Goal: Task Accomplishment & Management: Use online tool/utility

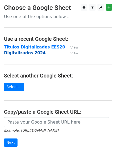
click at [24, 55] on strong "Digitalizados 2024" at bounding box center [25, 53] width 42 height 5
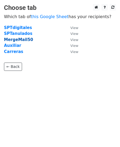
click at [20, 41] on strong "MergeMail50" at bounding box center [18, 39] width 29 height 5
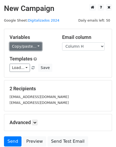
click at [34, 48] on link "Copy/paste..." at bounding box center [26, 46] width 32 height 8
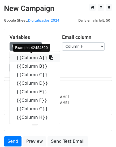
click at [31, 57] on link "{{Column A}}" at bounding box center [35, 58] width 50 height 9
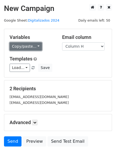
click at [25, 47] on link "Copy/paste..." at bounding box center [26, 46] width 32 height 8
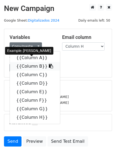
click at [29, 67] on link "{{Column B}}" at bounding box center [35, 66] width 50 height 9
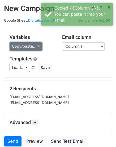
click at [22, 46] on link "Copy/paste..." at bounding box center [26, 46] width 32 height 8
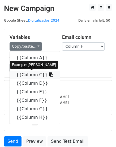
click at [27, 74] on link "{{Column C}}" at bounding box center [35, 75] width 50 height 9
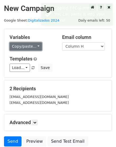
click at [29, 48] on link "Copy/paste..." at bounding box center [26, 46] width 32 height 8
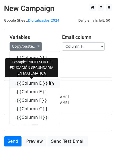
click at [30, 83] on link "{{Column D}}" at bounding box center [35, 83] width 50 height 9
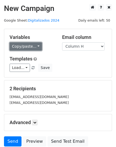
click at [36, 47] on link "Copy/paste..." at bounding box center [26, 46] width 32 height 8
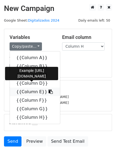
click at [33, 92] on link "{{Column E}}" at bounding box center [35, 92] width 50 height 9
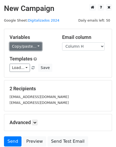
click at [34, 45] on link "Copy/paste..." at bounding box center [26, 46] width 32 height 8
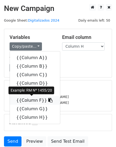
click at [32, 100] on link "{{Column F}}" at bounding box center [35, 100] width 50 height 9
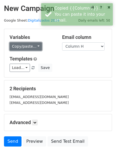
click at [33, 47] on link "Copy/paste..." at bounding box center [26, 46] width 32 height 8
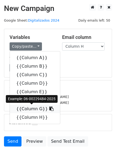
click at [29, 110] on link "{{Column G}}" at bounding box center [35, 109] width 50 height 9
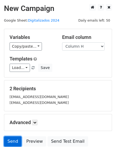
click at [13, 141] on link "Send" at bounding box center [13, 141] width 18 height 10
